Goal: Task Accomplishment & Management: Manage account settings

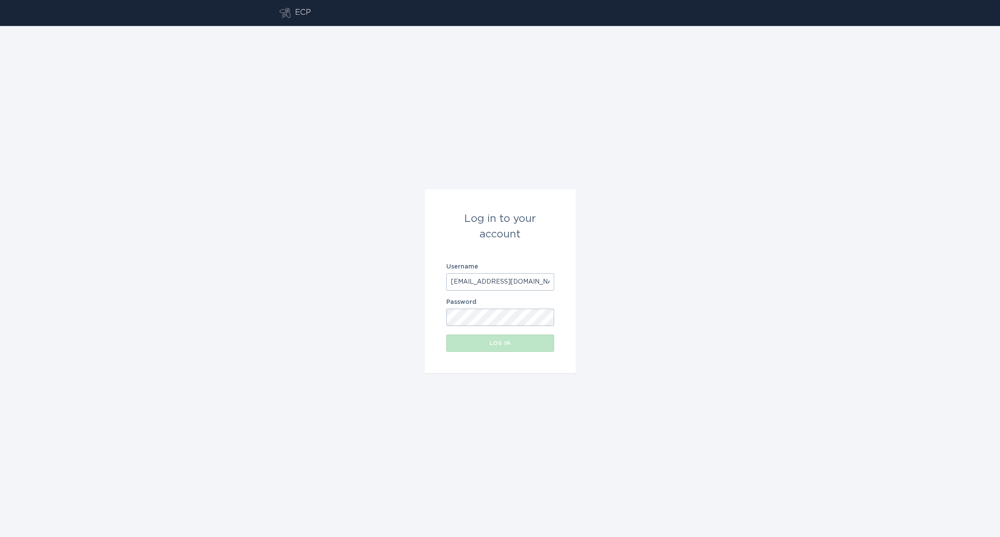
type input "[EMAIL_ADDRESS][DOMAIN_NAME]"
click at [510, 347] on button "Log in" at bounding box center [500, 342] width 108 height 17
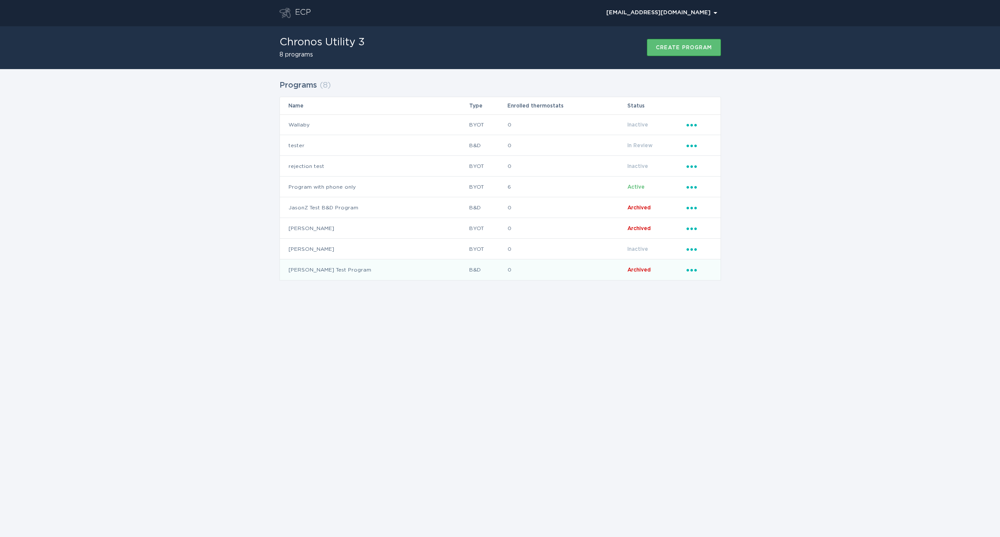
drag, startPoint x: 544, startPoint y: 308, endPoint x: 468, endPoint y: 279, distance: 81.4
click at [544, 308] on div "ECP chrtestutil3@gmail.com Chevron Chronos Utility 3 8 programs Create program …" at bounding box center [500, 268] width 1000 height 537
click at [374, 182] on td "Program with phone only" at bounding box center [374, 186] width 189 height 21
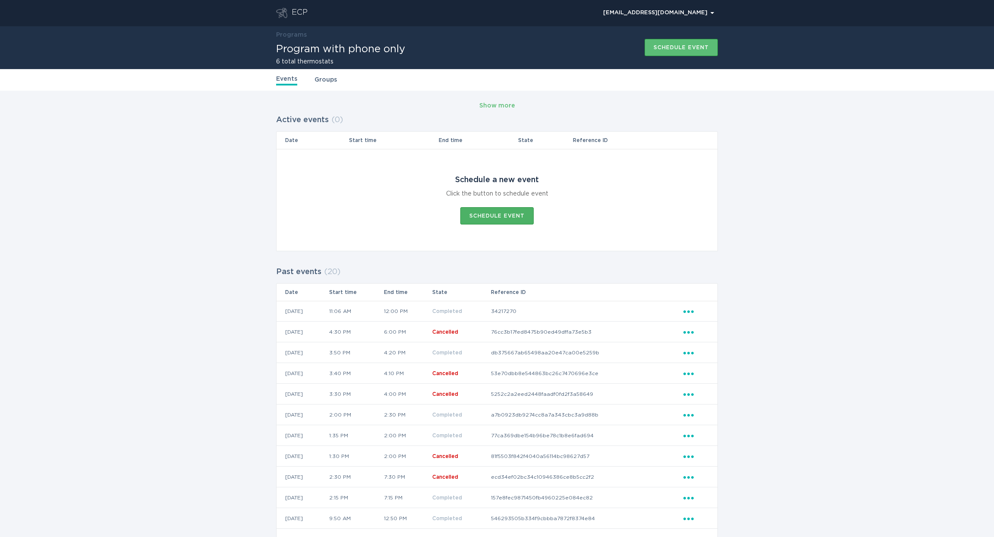
click at [506, 215] on div "Schedule event" at bounding box center [496, 215] width 55 height 5
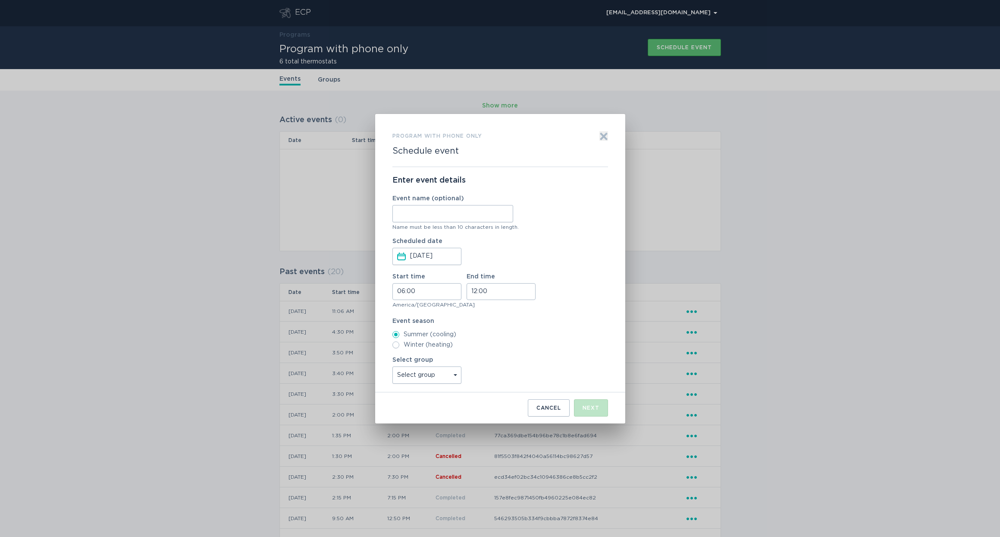
click at [445, 219] on input "Event name (optional)" at bounding box center [453, 213] width 121 height 17
type input "test 1"
click at [434, 255] on input "Oct 15, 2025" at bounding box center [435, 256] width 50 height 16
click at [586, 236] on div "Enter event details Event name (optional) test 1 Name must be less than 10 char…" at bounding box center [501, 279] width 216 height 225
drag, startPoint x: 434, startPoint y: 295, endPoint x: 385, endPoint y: 287, distance: 49.7
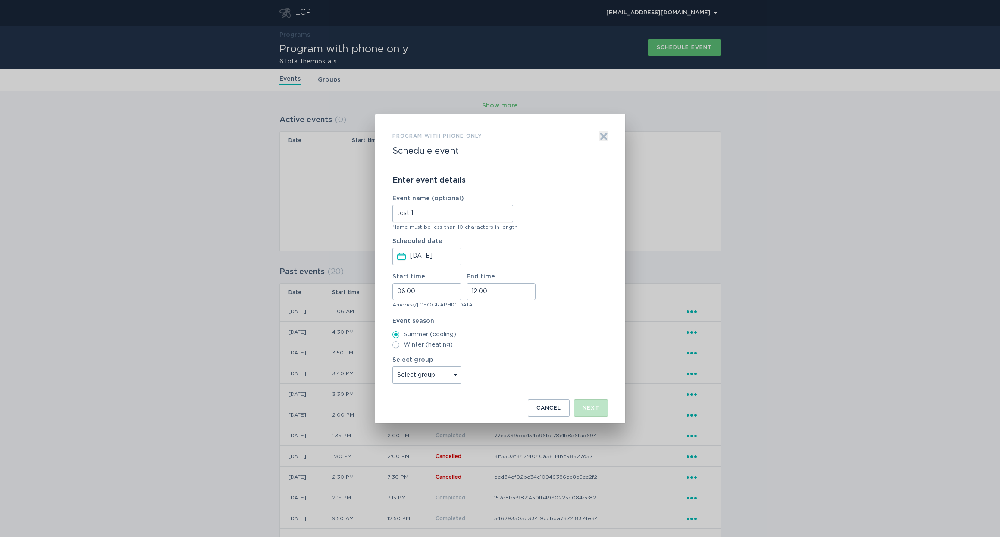
click at [385, 287] on div "Program with phone only Schedule event Exit Enter event details Event name (opt…" at bounding box center [500, 268] width 250 height 309
click at [424, 287] on input "06:00" at bounding box center [427, 291] width 69 height 17
click at [399, 310] on li "14" at bounding box center [405, 313] width 24 height 10
type input "14:00"
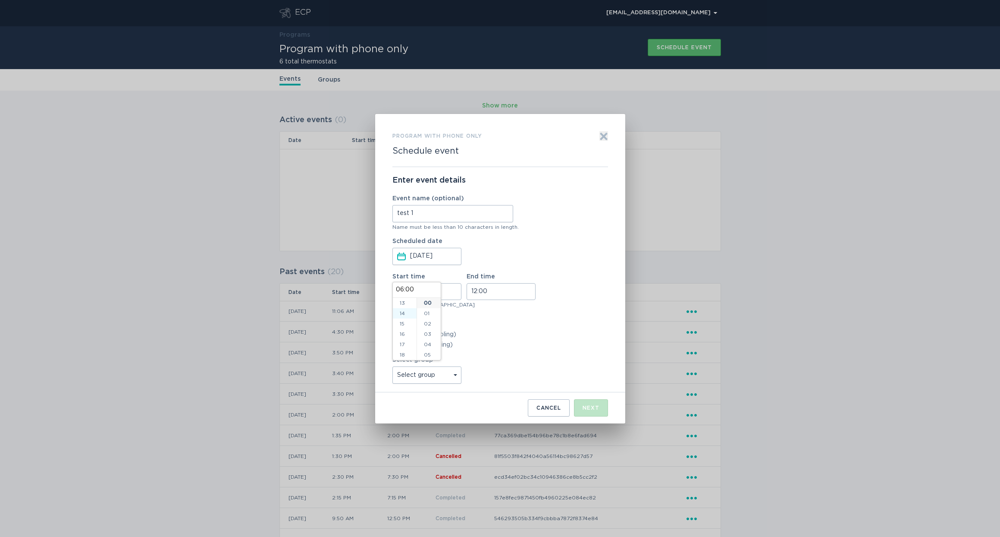
type input "14:00"
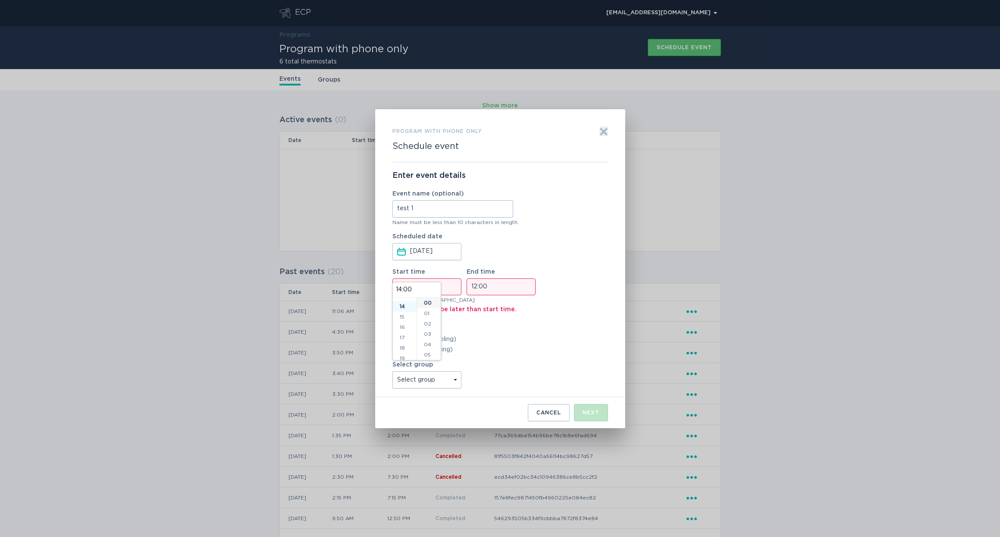
scroll to position [145, 0]
click at [464, 288] on div "Start time 14:00 End time 12:00" at bounding box center [501, 282] width 216 height 26
click at [425, 288] on input "14:00" at bounding box center [427, 286] width 69 height 17
click at [465, 315] on div "Enter event details Event name (optional) test 1 Name must be less than 10 char…" at bounding box center [501, 279] width 216 height 235
click at [436, 290] on input "14:00" at bounding box center [427, 286] width 69 height 17
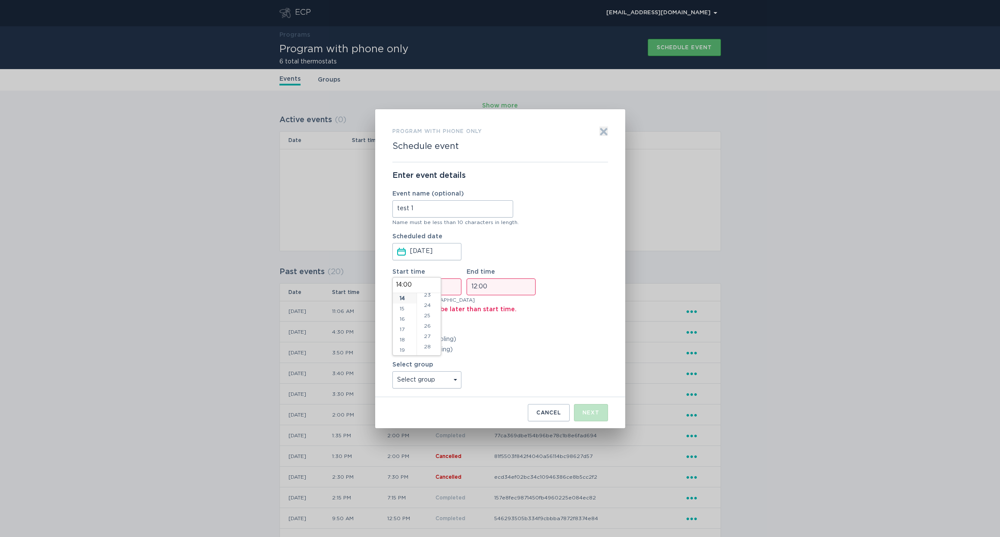
scroll to position [262, 0]
click at [428, 327] on li "28" at bounding box center [429, 326] width 24 height 10
type input "14:28"
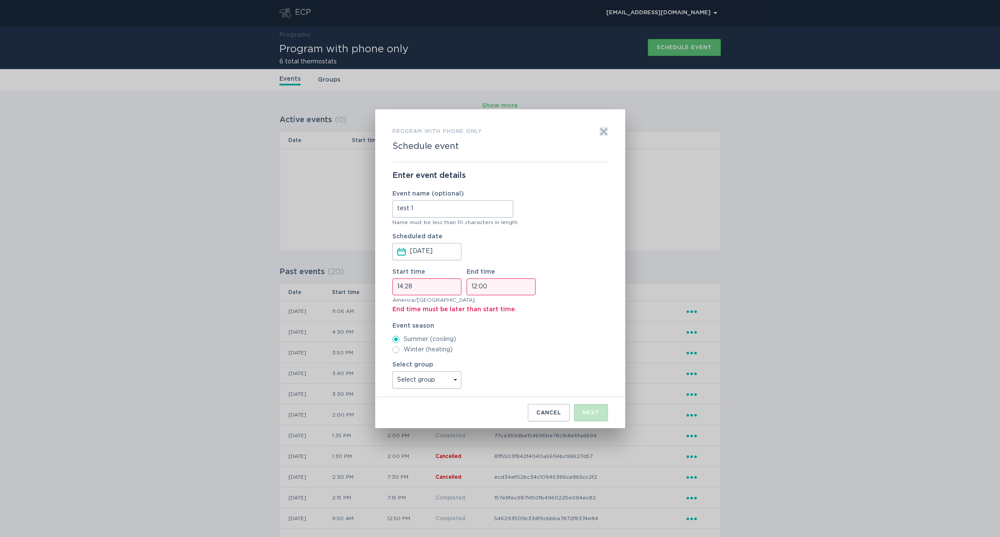
click at [516, 319] on div "Enter event details Event name (optional) test 1 Name must be less than 10 char…" at bounding box center [501, 279] width 216 height 235
click at [490, 280] on input "12:00" at bounding box center [501, 286] width 69 height 17
click at [478, 315] on li "14" at bounding box center [479, 313] width 24 height 10
type input "14:00"
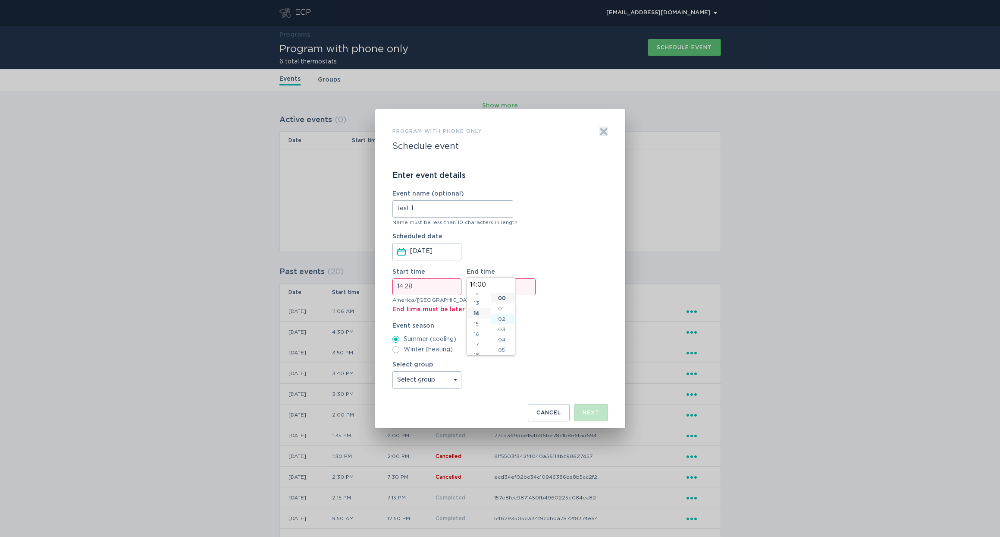
scroll to position [145, 0]
click at [500, 313] on li "40" at bounding box center [503, 314] width 24 height 10
type input "14:40"
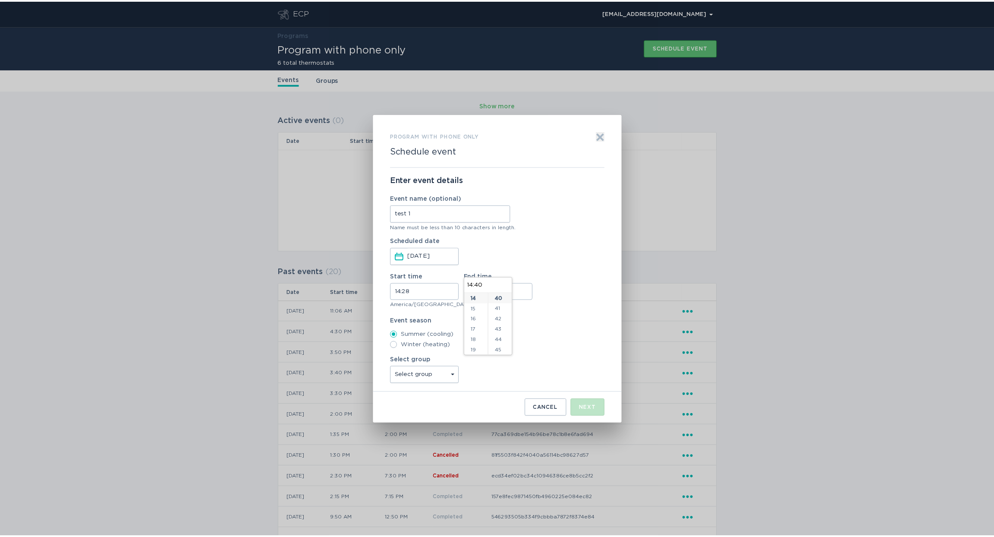
scroll to position [414, 0]
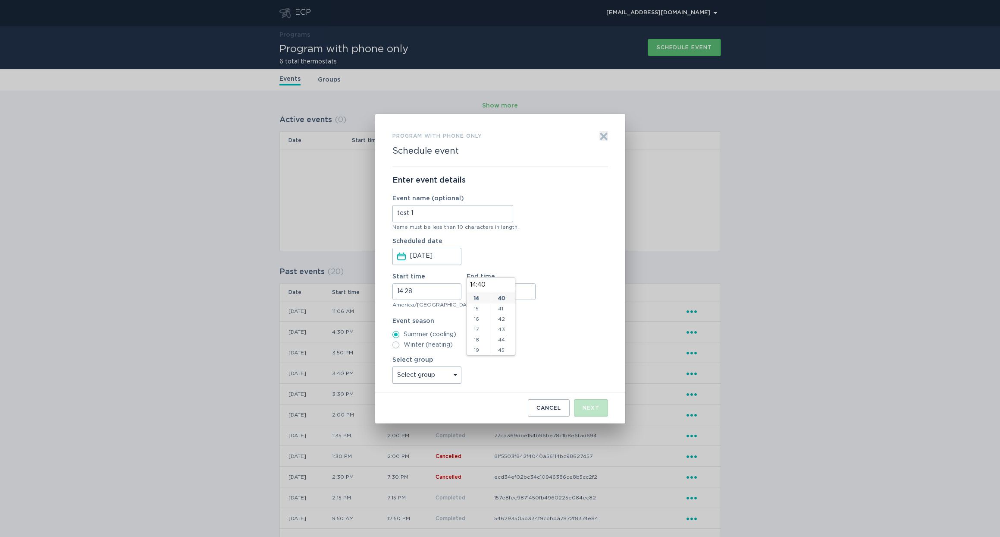
click at [557, 318] on label "Event season" at bounding box center [501, 321] width 216 height 6
click at [523, 382] on div "Select group Select group All thermostats jasonztest Fazha Test Eco+ Test CES T…" at bounding box center [501, 370] width 216 height 27
click at [570, 282] on div "Start time 14:28 End time 14:40" at bounding box center [501, 286] width 216 height 26
click at [431, 353] on div "Enter event details Event name (optional) test 1 Name must be less than 10 char…" at bounding box center [501, 279] width 216 height 225
select select "5e01ea0a9e944dba8e279b4e5df30c41"
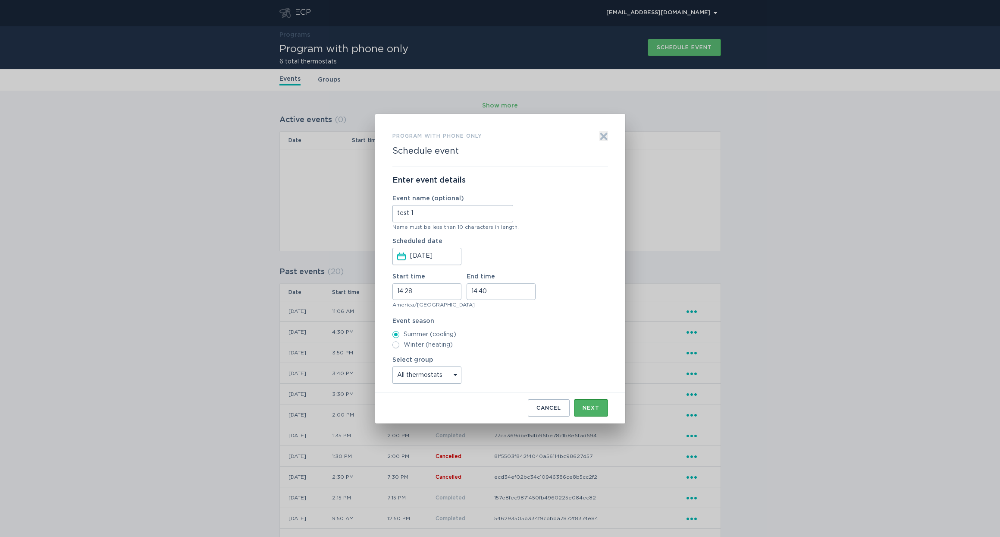
click at [597, 415] on button "Next" at bounding box center [591, 407] width 34 height 17
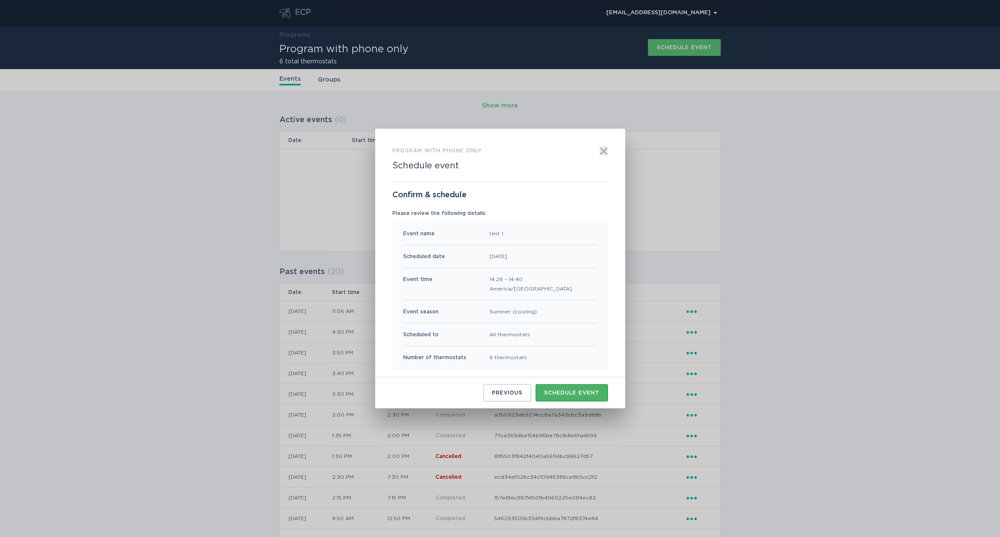
click at [572, 396] on button "Schedule event" at bounding box center [572, 392] width 72 height 17
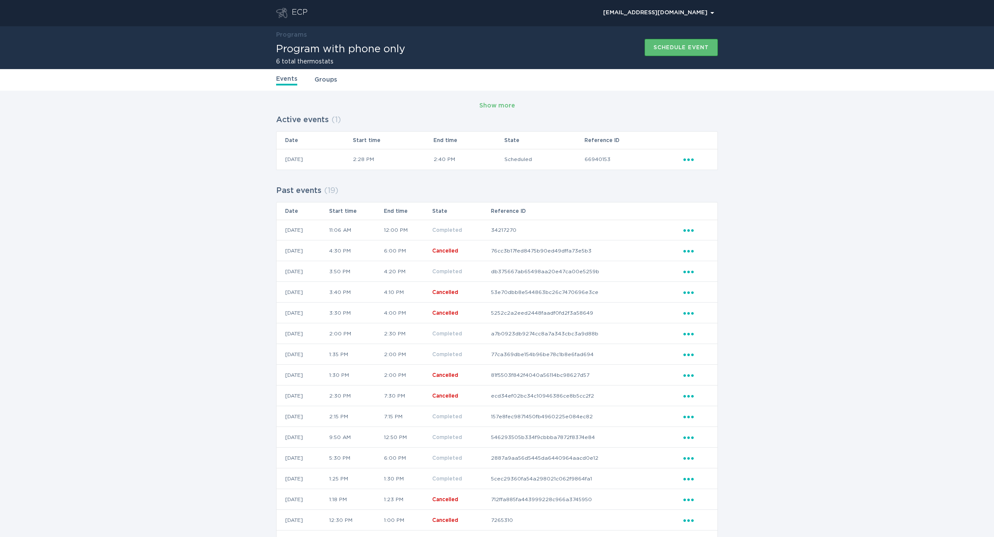
click at [821, 183] on div "Show more Active events ( 1 ) Date Start time End time State Reference ID 15 / …" at bounding box center [497, 363] width 994 height 544
click at [816, 184] on div "Show more Active events ( 1 ) Date Start time End time State Reference ID 15 / …" at bounding box center [497, 363] width 994 height 544
click at [495, 105] on div "Show more" at bounding box center [497, 105] width 36 height 9
click at [328, 80] on link "Groups" at bounding box center [325, 79] width 22 height 9
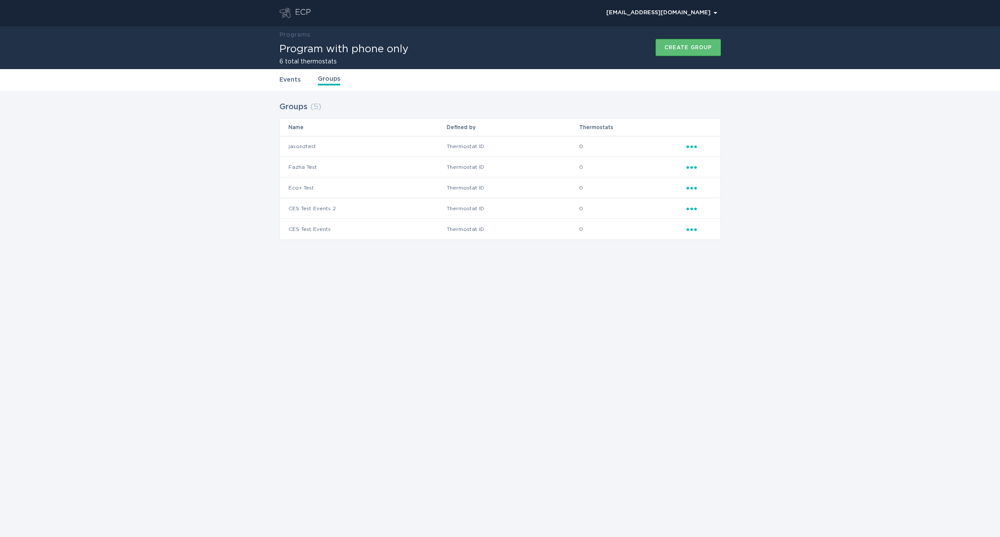
click at [428, 255] on div "Groups ( 5 ) Name Defined by Thermostats jasonztest Thermostat ID 0 Ellipsis Fa…" at bounding box center [500, 176] width 1000 height 171
click at [412, 271] on div "ECP chrtestutil3@gmail.com Chevron Programs Program with phone only 6 total the…" at bounding box center [500, 268] width 1000 height 537
click at [289, 75] on link "Events" at bounding box center [290, 79] width 21 height 9
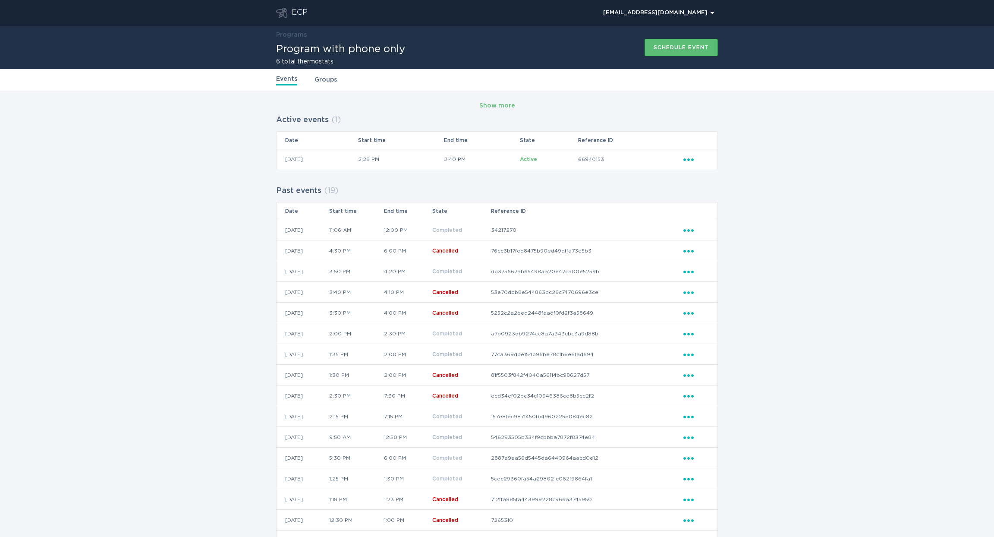
click at [857, 188] on div "Show more Active events ( 1 ) Date Start time End time State Reference ID 15 / …" at bounding box center [497, 363] width 994 height 544
click at [856, 187] on div "Show more Active events ( 1 ) Date Start time End time State Reference ID 15 / …" at bounding box center [497, 363] width 994 height 544
click at [331, 82] on link "Groups" at bounding box center [325, 79] width 22 height 9
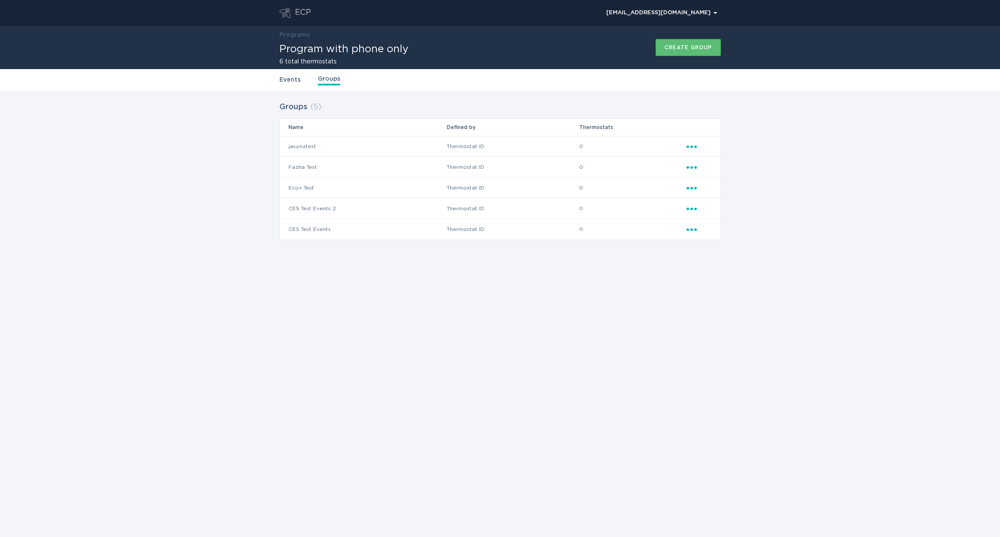
click at [291, 82] on link "Events" at bounding box center [290, 79] width 21 height 9
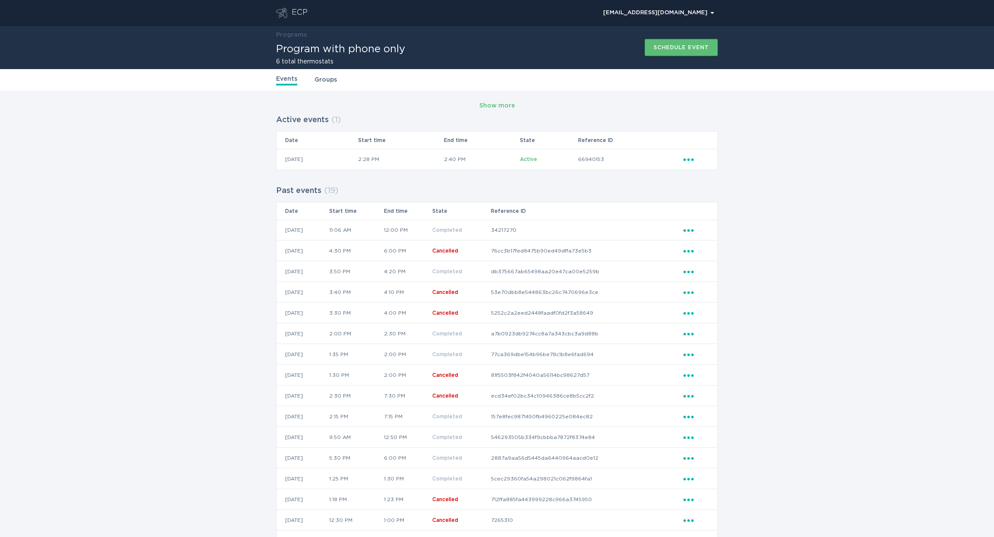
drag, startPoint x: 779, startPoint y: 244, endPoint x: 752, endPoint y: 230, distance: 30.5
click at [779, 244] on div "Show more Active events ( 1 ) Date Start time End time State Reference ID 15 / …" at bounding box center [497, 363] width 994 height 544
click at [699, 161] on div "Ellipsis" at bounding box center [695, 158] width 25 height 9
click at [721, 233] on div "Cancel event" at bounding box center [729, 243] width 90 height 20
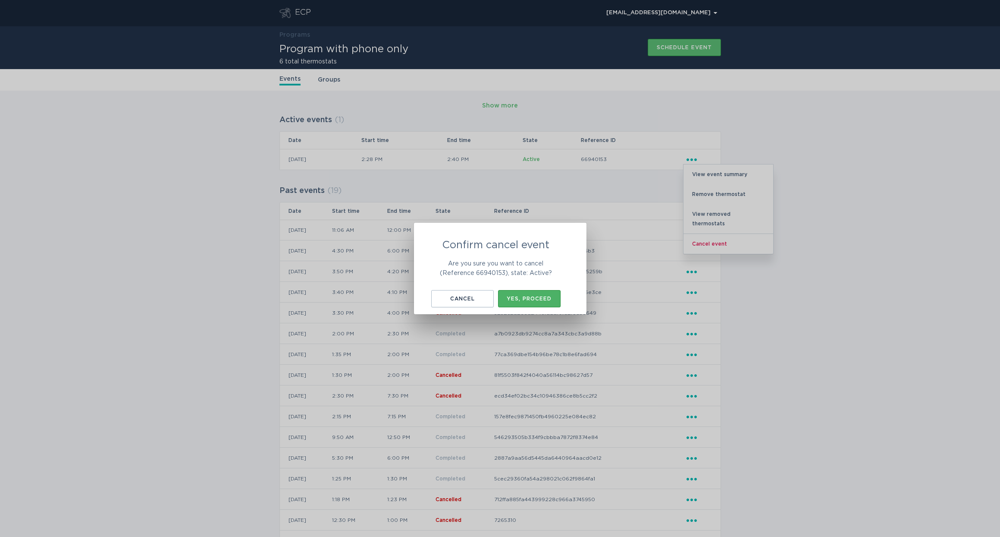
click at [550, 306] on button "Yes, proceed" at bounding box center [529, 298] width 63 height 17
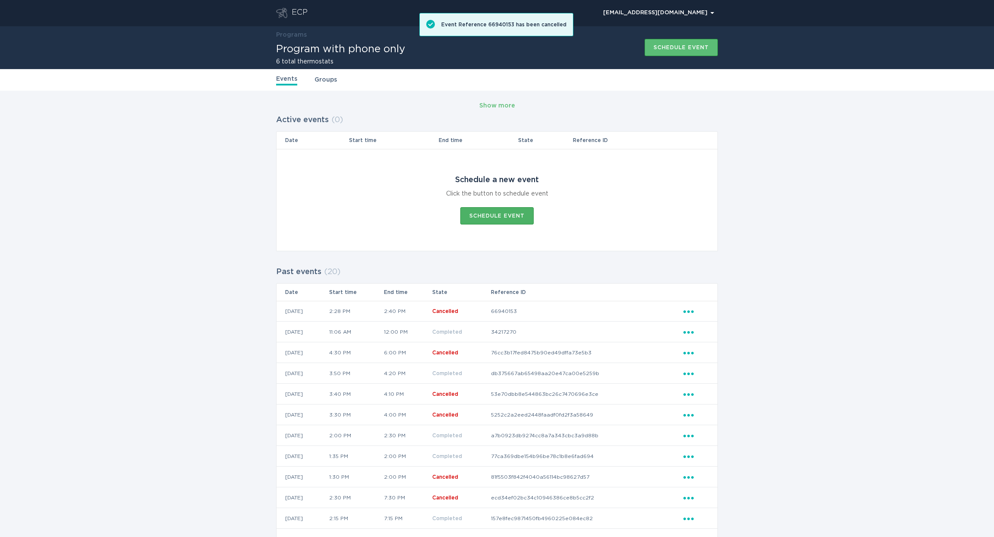
click at [500, 220] on button "Schedule event" at bounding box center [496, 215] width 73 height 17
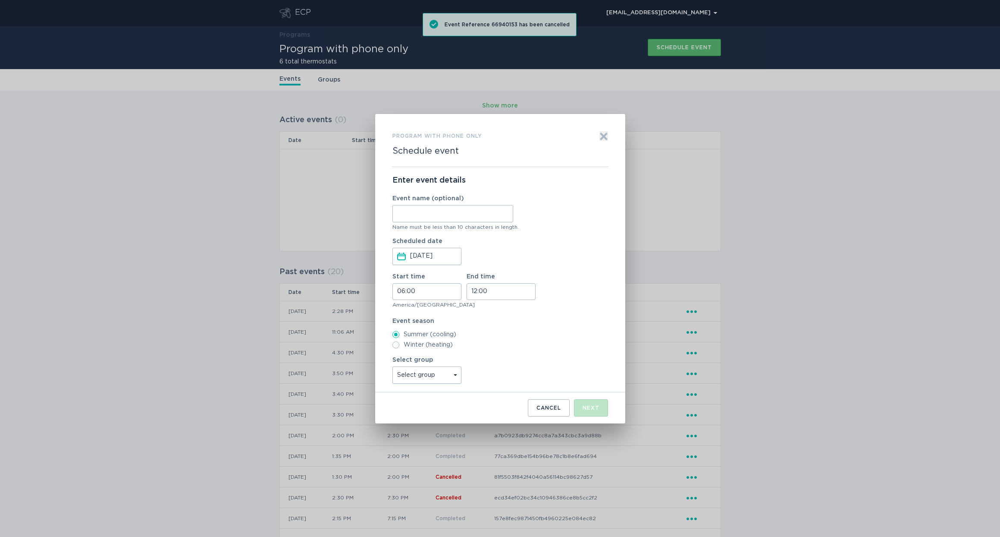
click at [414, 211] on input "Event name (optional)" at bounding box center [453, 213] width 121 height 17
click at [439, 258] on input "Oct 15, 2025" at bounding box center [435, 256] width 50 height 16
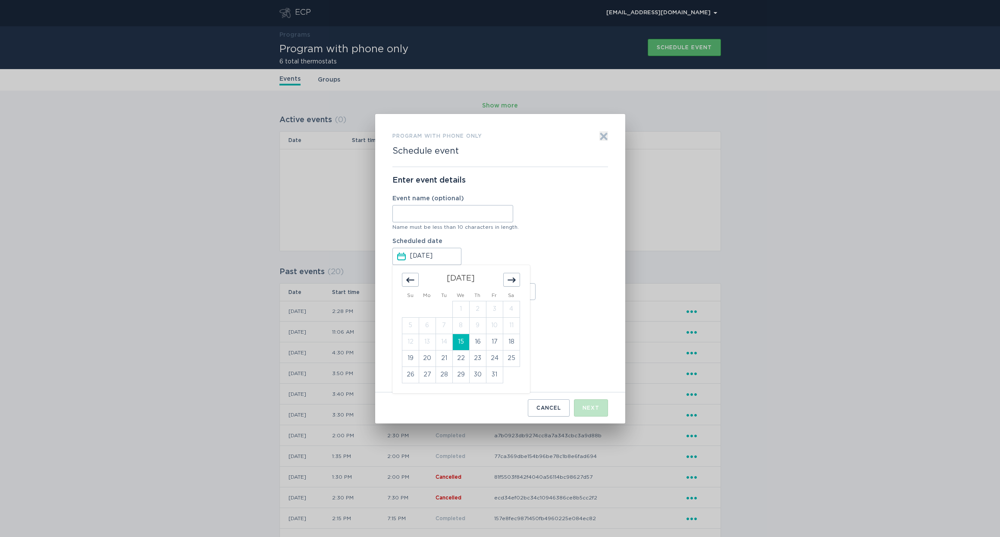
click at [584, 270] on div "Enter event details Event name (optional) Name must be less than 10 characters …" at bounding box center [501, 279] width 216 height 225
click at [440, 294] on input "06:00" at bounding box center [427, 291] width 69 height 17
click at [393, 318] on div "06:00 00 01 02 03 04 05 06 07 08 09 10 11 12 13 14 15 16 17 18 19 20 21 22 23 0…" at bounding box center [417, 321] width 49 height 79
click at [397, 317] on li "14" at bounding box center [405, 318] width 24 height 10
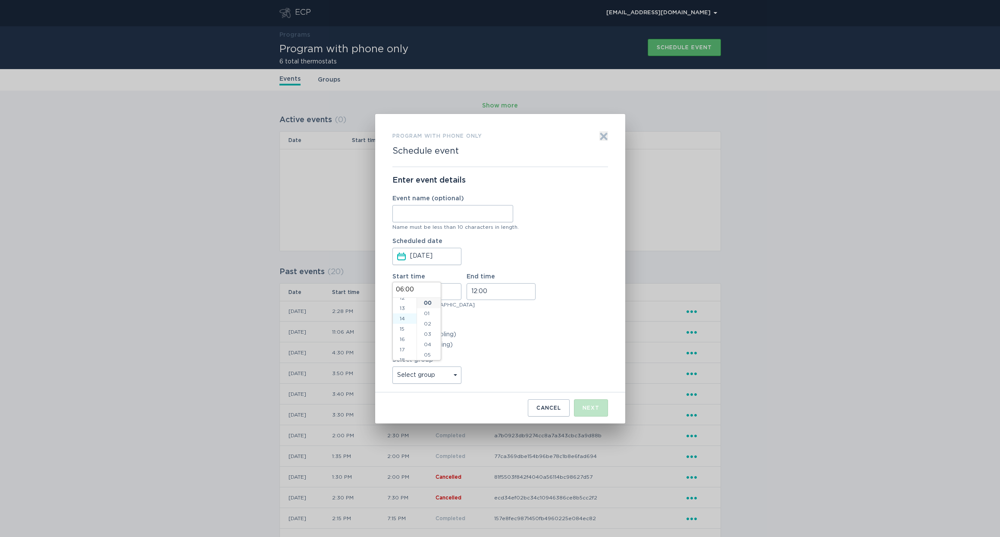
type input "14:00"
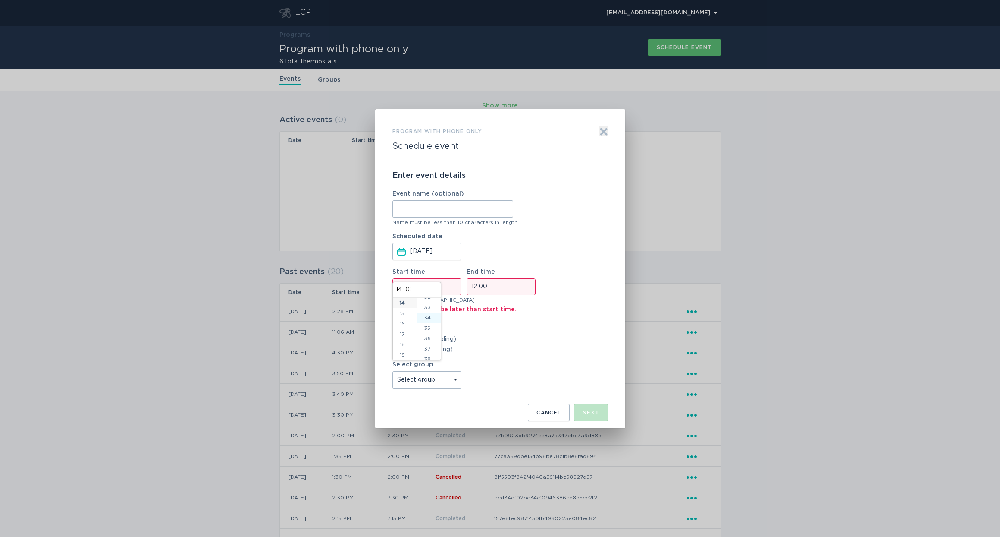
scroll to position [341, 0]
click at [429, 324] on li "35" at bounding box center [429, 324] width 24 height 10
type input "14:35"
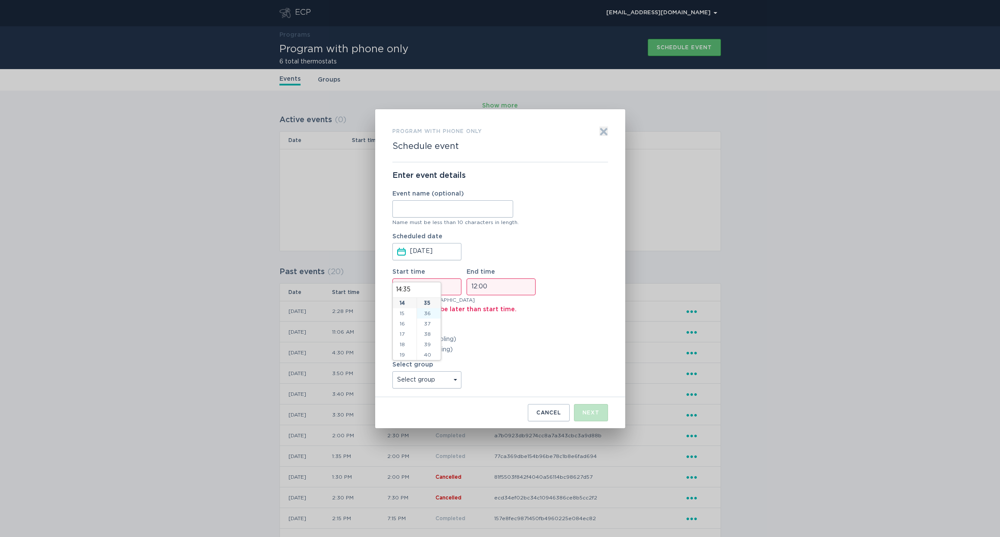
click at [422, 314] on li "36" at bounding box center [429, 313] width 24 height 10
type input "14:36"
click at [503, 286] on input "12:00" at bounding box center [501, 286] width 69 height 17
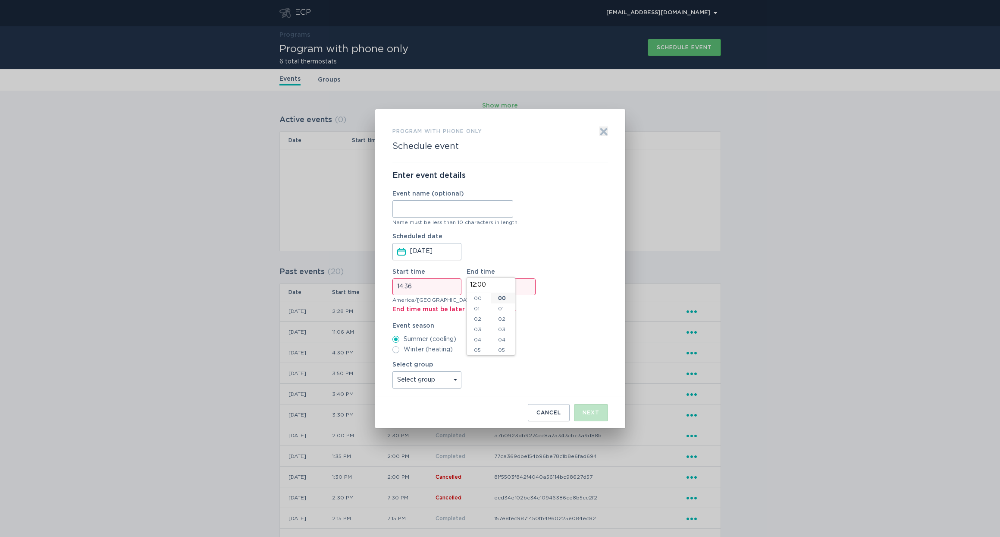
scroll to position [124, 0]
click at [420, 289] on input "14:36" at bounding box center [427, 286] width 69 height 17
click at [428, 315] on li "34" at bounding box center [429, 314] width 24 height 10
type input "14:34"
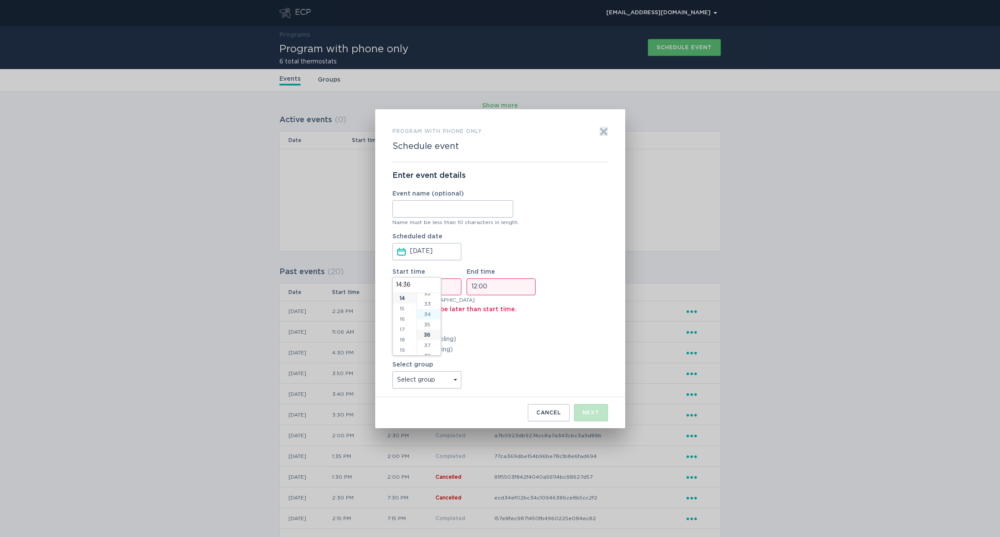
type input "14:34"
click at [506, 287] on input "12:00" at bounding box center [501, 286] width 69 height 17
click at [480, 315] on li "14" at bounding box center [479, 319] width 24 height 10
type input "14:00"
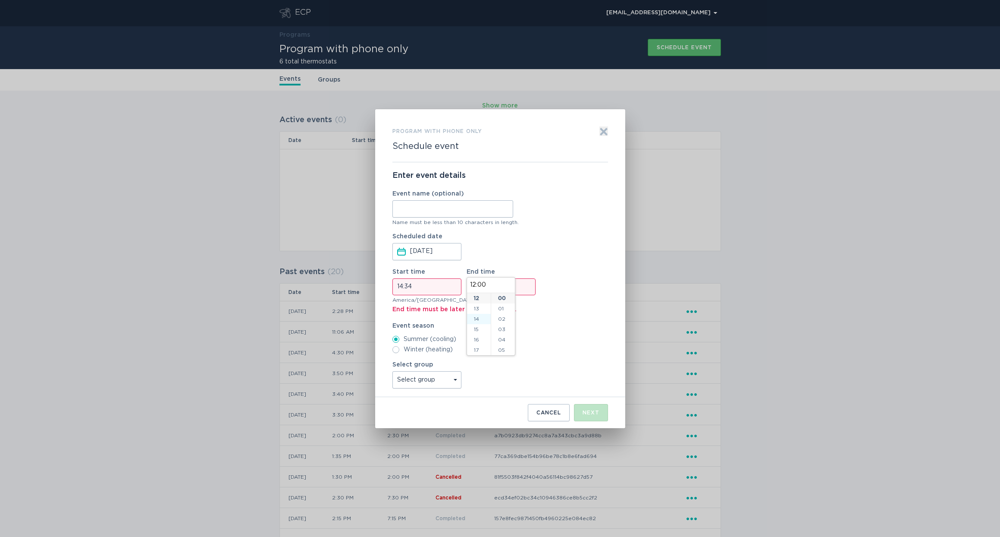
type input "14:00"
click at [477, 327] on li "17" at bounding box center [479, 329] width 24 height 10
type input "17:00"
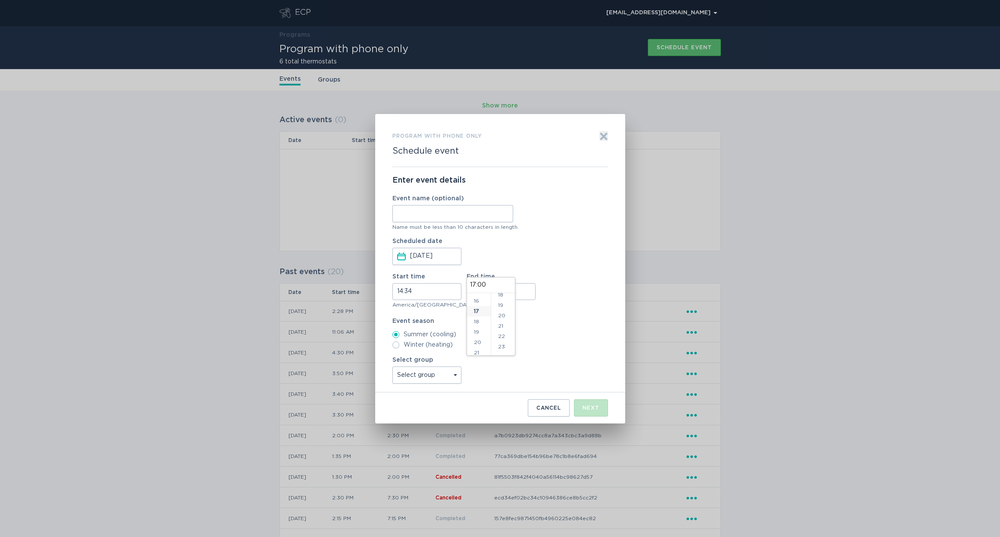
scroll to position [176, 0]
click at [547, 331] on label "Summer (cooling)" at bounding box center [501, 334] width 216 height 7
click at [399, 331] on input "Summer (cooling)" at bounding box center [396, 334] width 7 height 7
click at [421, 288] on input "14:34" at bounding box center [427, 291] width 69 height 17
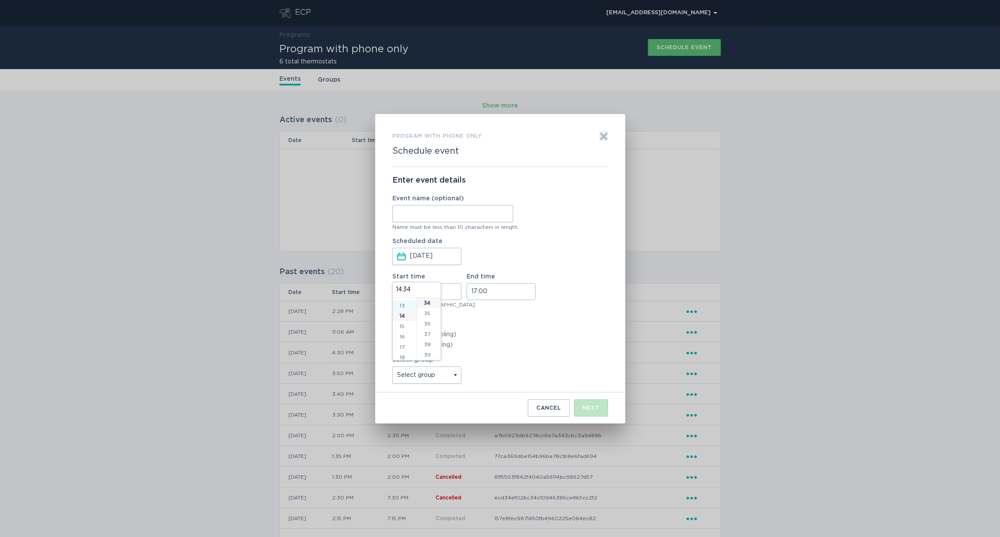
click at [402, 309] on li "13" at bounding box center [405, 305] width 24 height 10
type input "13:34"
click at [512, 309] on div "Form to create an event" at bounding box center [501, 308] width 216 height 2
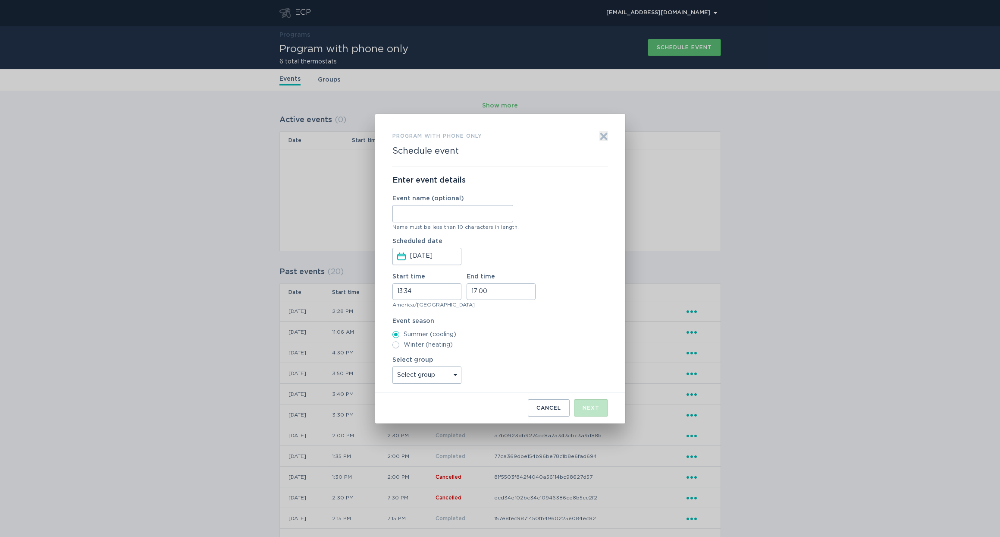
click at [434, 348] on label "Winter (heating)" at bounding box center [501, 344] width 216 height 7
click at [399, 348] on input "Winter (heating)" at bounding box center [396, 344] width 7 height 7
radio input "true"
select select "5e01ea0a9e944dba8e279b4e5df30c41"
click at [588, 410] on div "Next" at bounding box center [591, 407] width 17 height 5
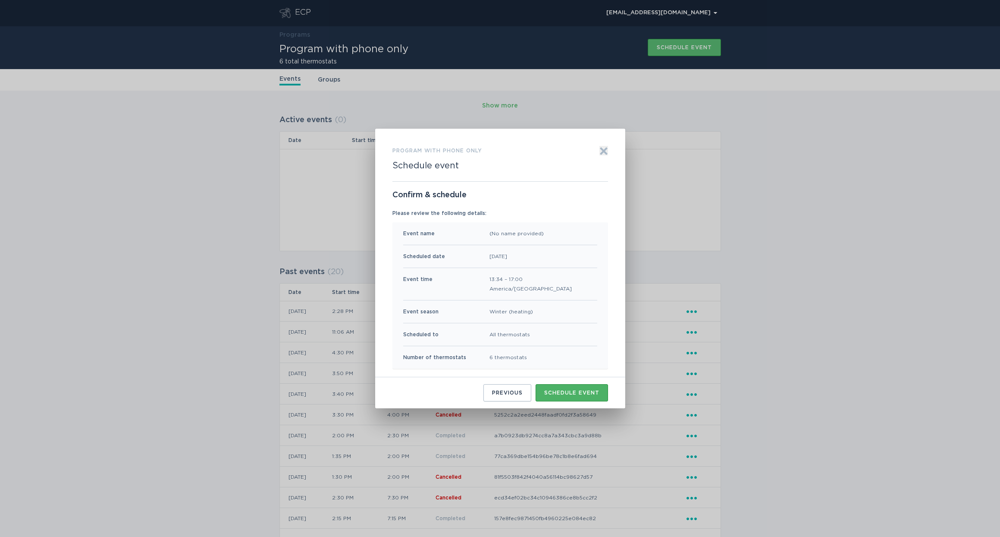
click at [582, 395] on div "Schedule event" at bounding box center [571, 392] width 55 height 5
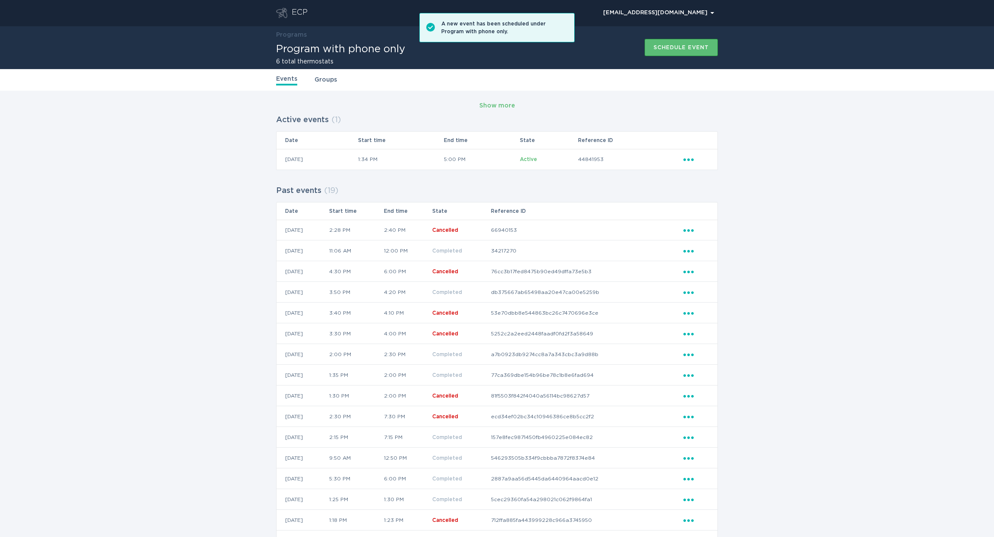
click at [883, 343] on div "Show more Active events ( 1 ) Date Start time End time State Reference ID 15 / …" at bounding box center [497, 363] width 994 height 544
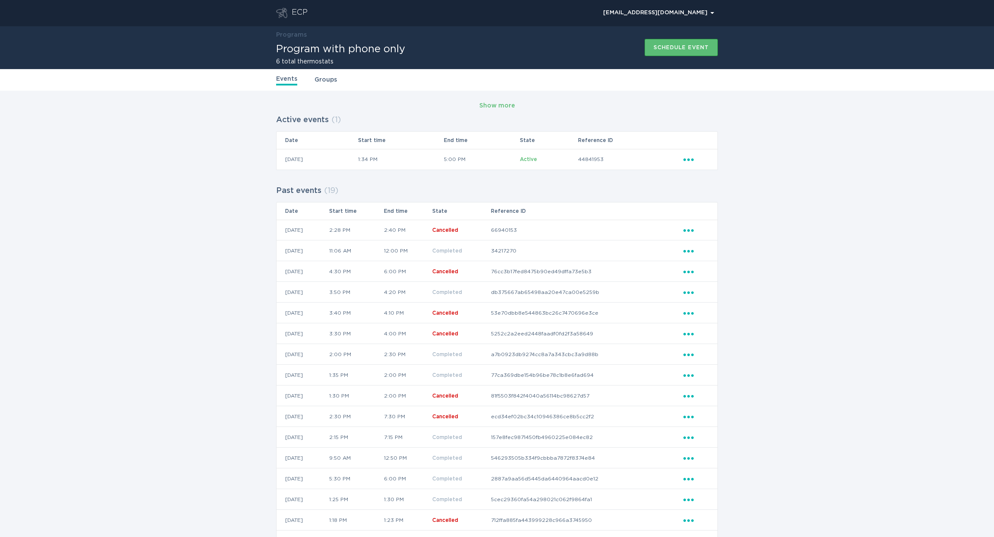
click at [694, 159] on icon "Ellipsis" at bounding box center [689, 157] width 12 height 7
click at [707, 173] on div "View event summary" at bounding box center [729, 174] width 90 height 20
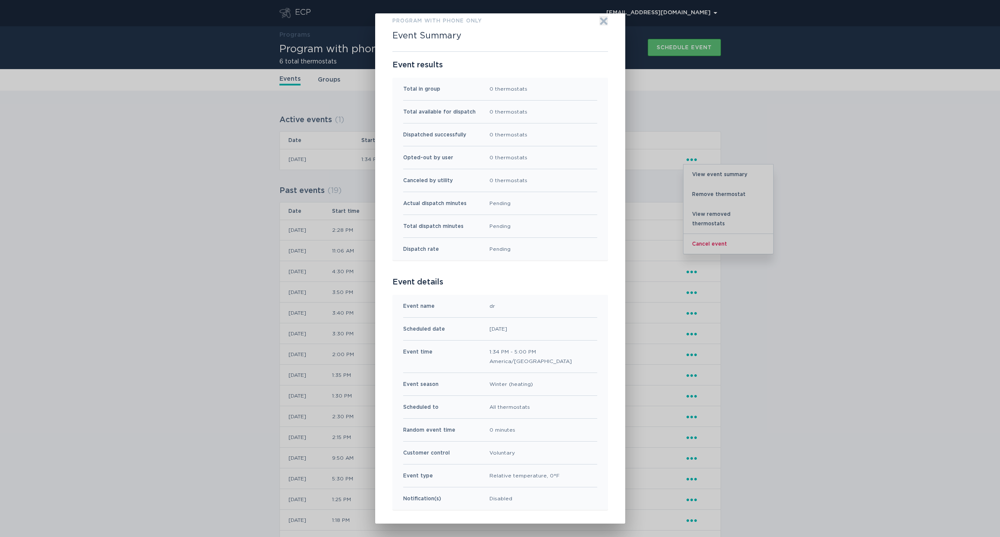
scroll to position [0, 0]
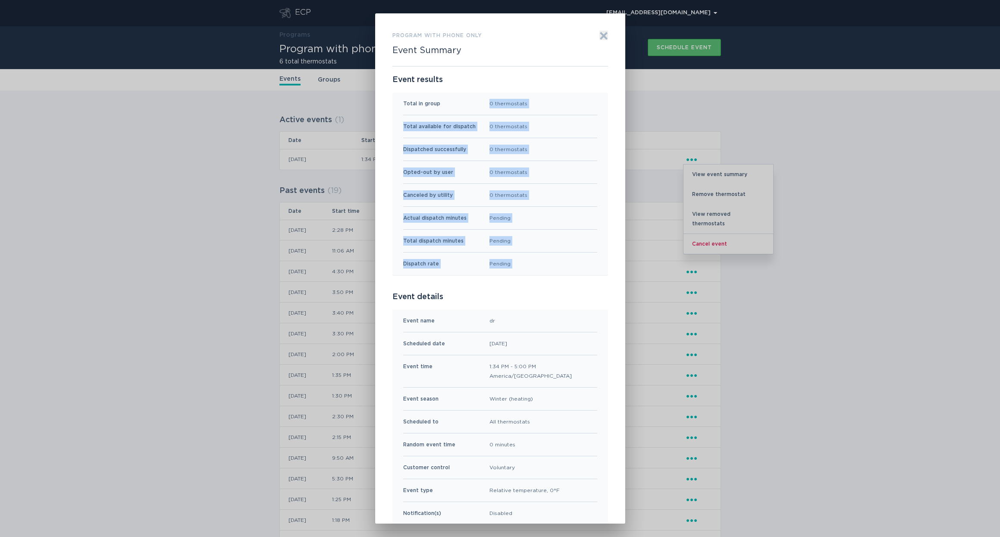
drag, startPoint x: 480, startPoint y: 95, endPoint x: 570, endPoint y: 282, distance: 207.4
click at [569, 280] on div "Event results Total in group 0 thermostats Total available for dispatch 0 therm…" at bounding box center [501, 299] width 216 height 466
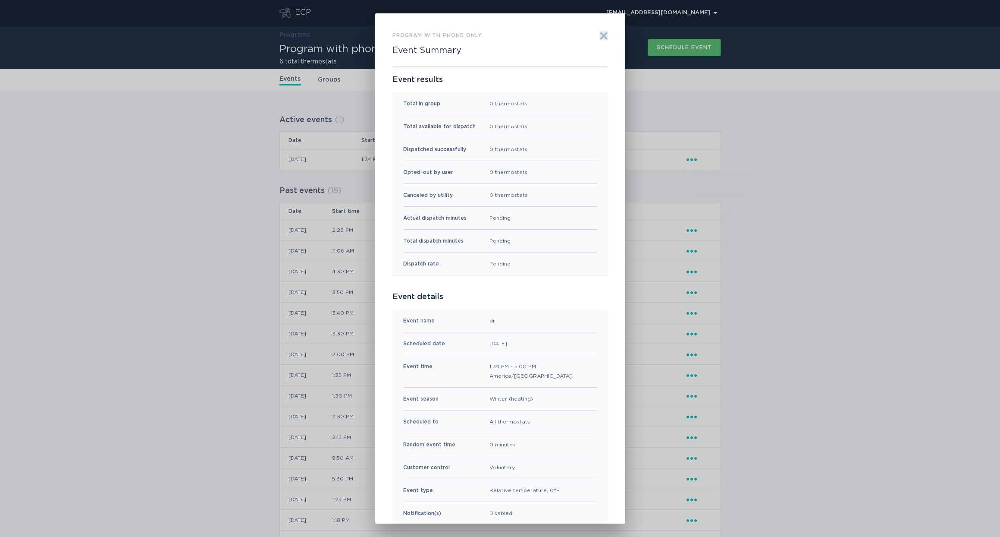
click at [571, 283] on div "Event results Total in group 0 thermostats Total available for dispatch 0 therm…" at bounding box center [501, 299] width 216 height 466
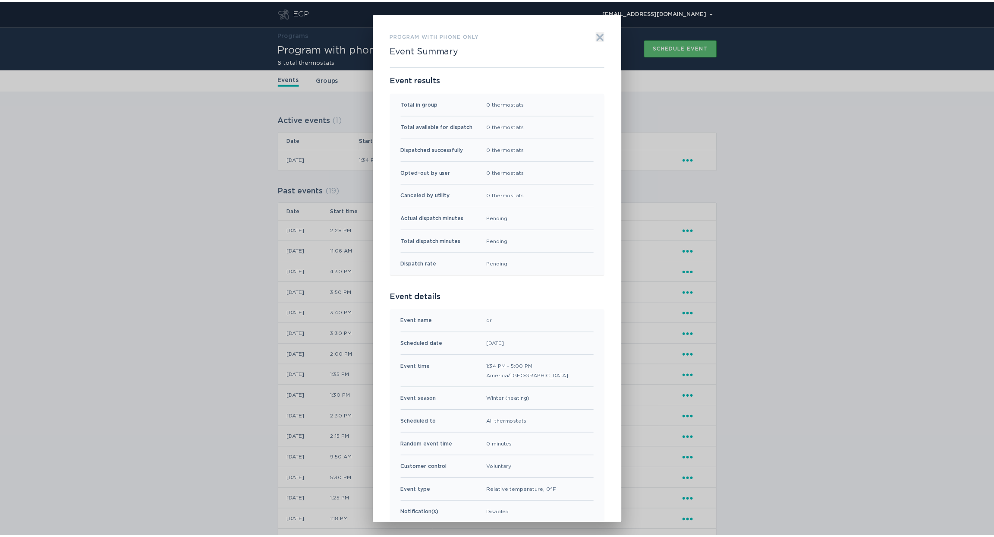
scroll to position [16, 0]
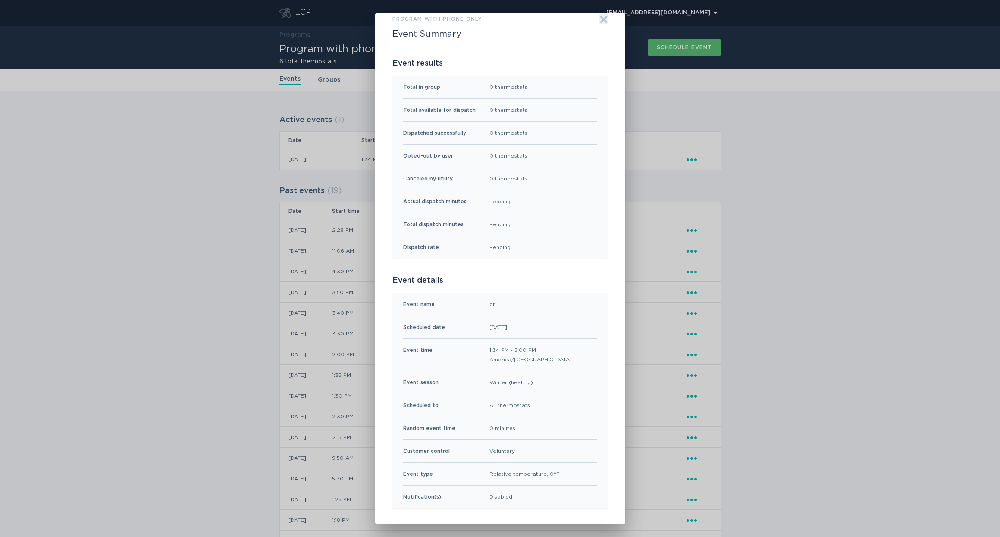
click at [603, 22] on icon "Exit" at bounding box center [603, 19] width 6 height 6
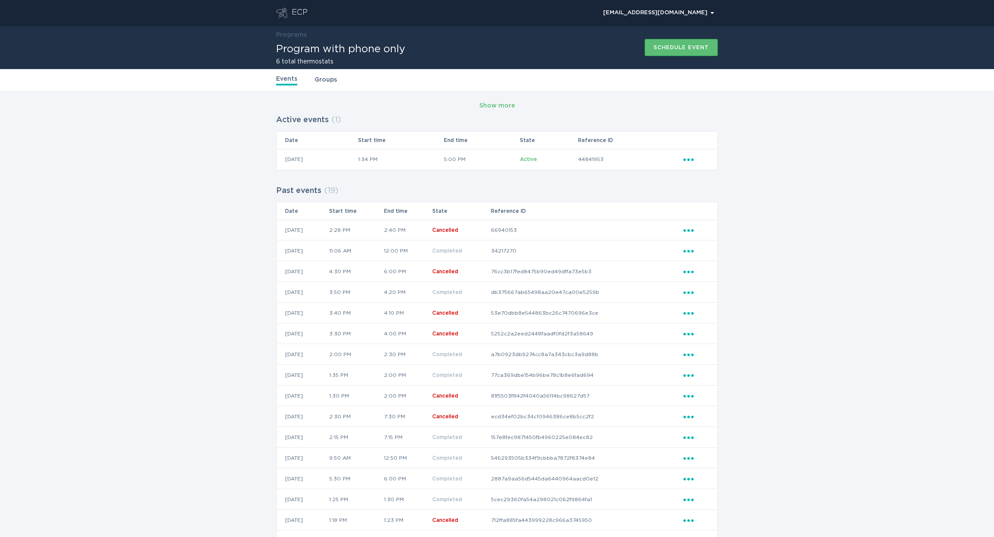
click at [888, 117] on div "Show more Active events ( 1 ) Date Start time End time State Reference ID 15 / …" at bounding box center [497, 363] width 994 height 544
click at [328, 75] on link "Groups" at bounding box center [325, 79] width 22 height 9
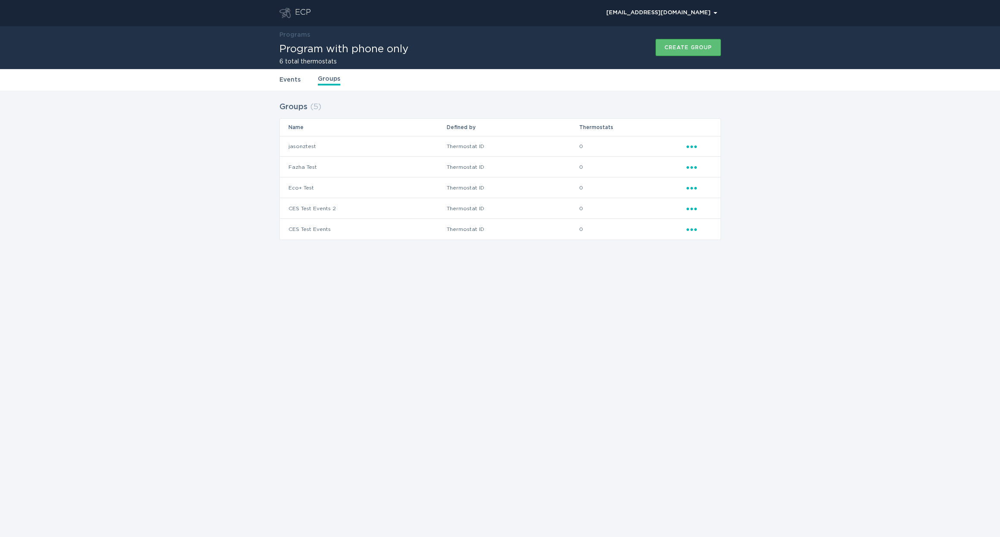
click at [289, 81] on link "Events" at bounding box center [290, 79] width 21 height 9
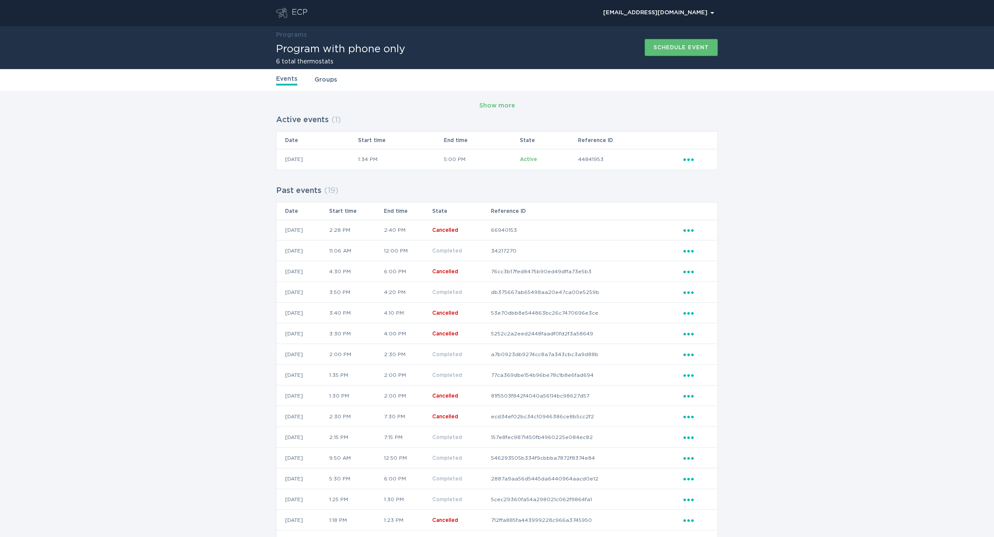
drag, startPoint x: 277, startPoint y: 61, endPoint x: 381, endPoint y: 58, distance: 104.0
click at [378, 58] on div "6 total thermostats" at bounding box center [340, 59] width 129 height 10
click at [382, 58] on div "6 total thermostats" at bounding box center [340, 59] width 129 height 10
click at [694, 160] on icon "Ellipsis" at bounding box center [689, 157] width 12 height 7
click at [714, 239] on div "Cancel event" at bounding box center [729, 243] width 90 height 20
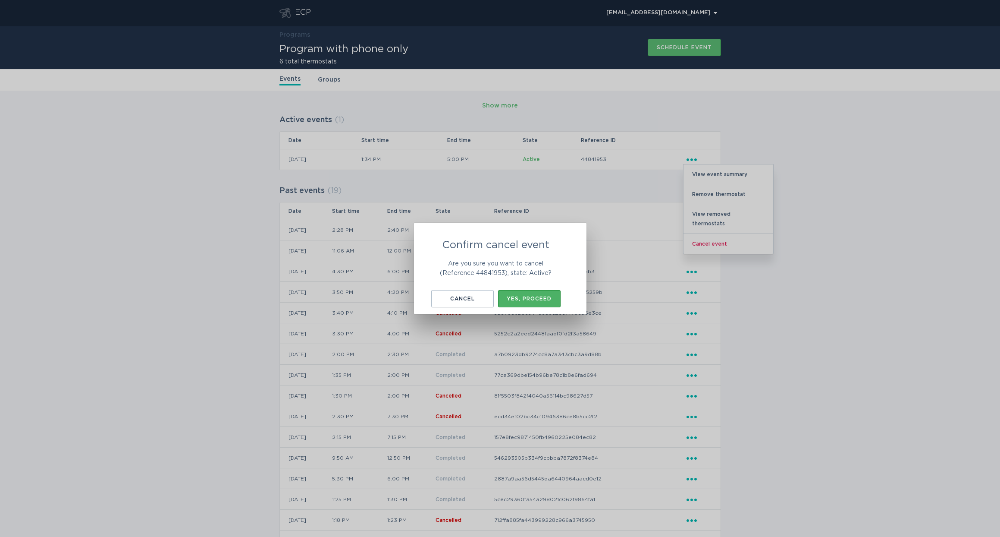
click at [538, 298] on div "Yes, proceed" at bounding box center [530, 298] width 54 height 5
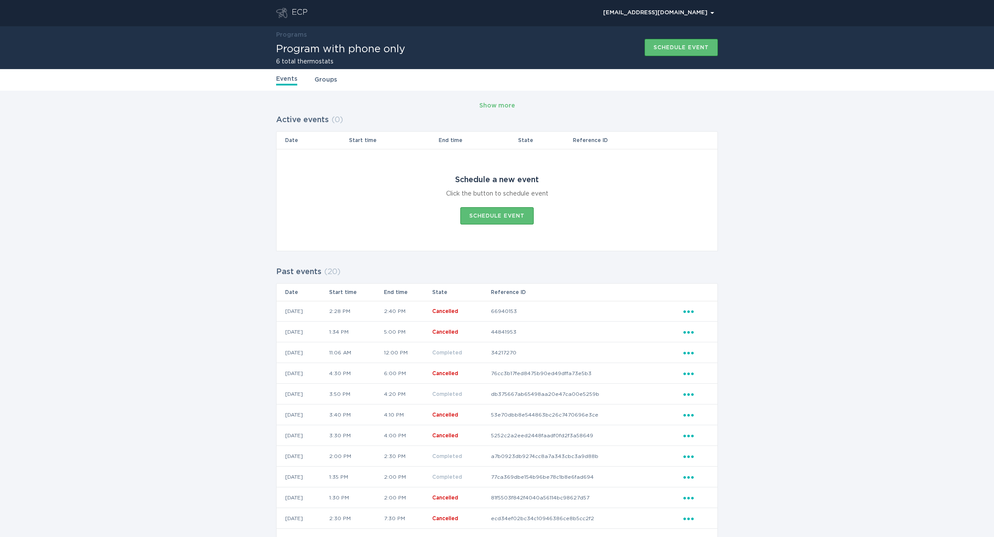
click at [194, 208] on div "Show more Active events ( 0 ) Date Start time End time State Reference ID Sched…" at bounding box center [497, 414] width 994 height 646
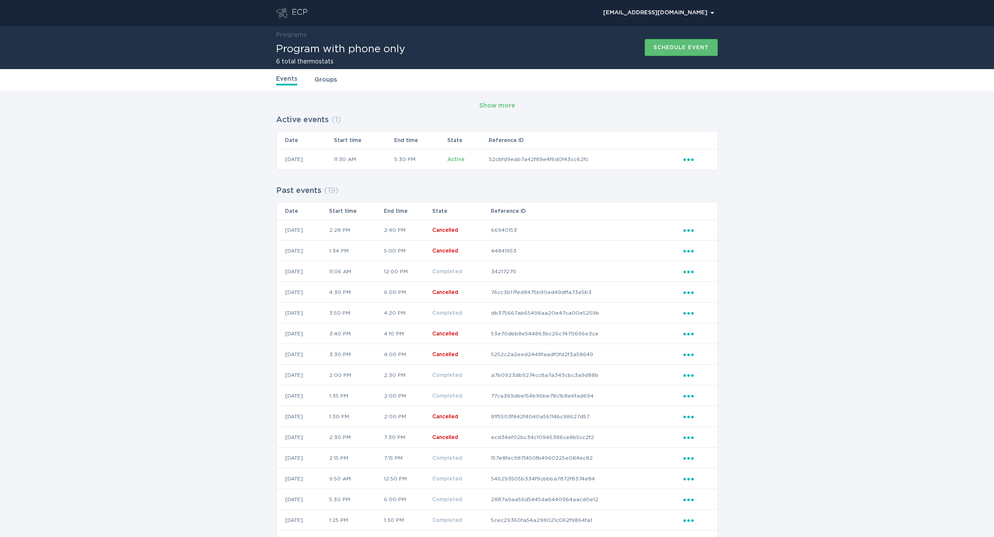
click at [685, 159] on icon "Popover menu" at bounding box center [688, 159] width 10 height 3
click at [726, 238] on div "Cancel event" at bounding box center [729, 243] width 90 height 20
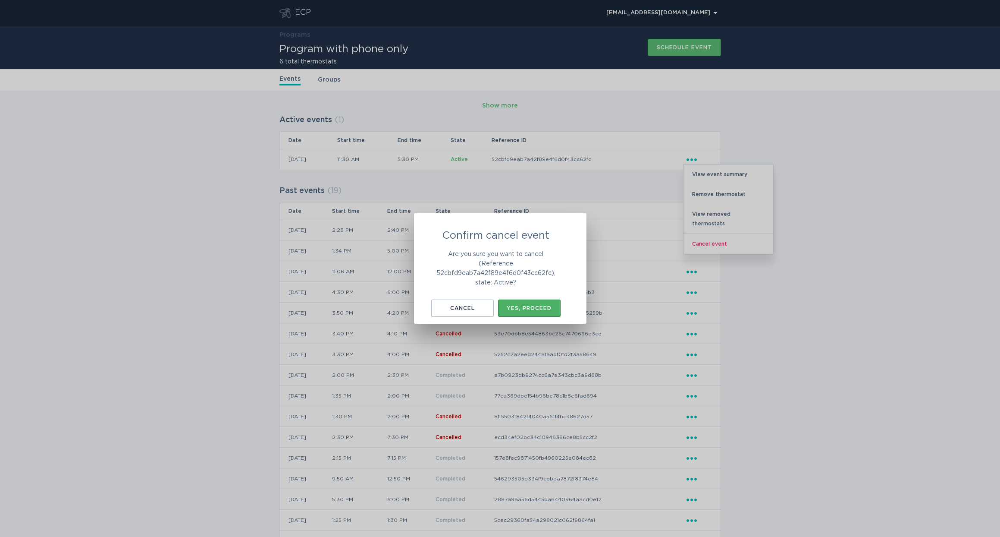
click at [509, 311] on button "Yes, proceed" at bounding box center [529, 307] width 63 height 17
